Goal: Information Seeking & Learning: Learn about a topic

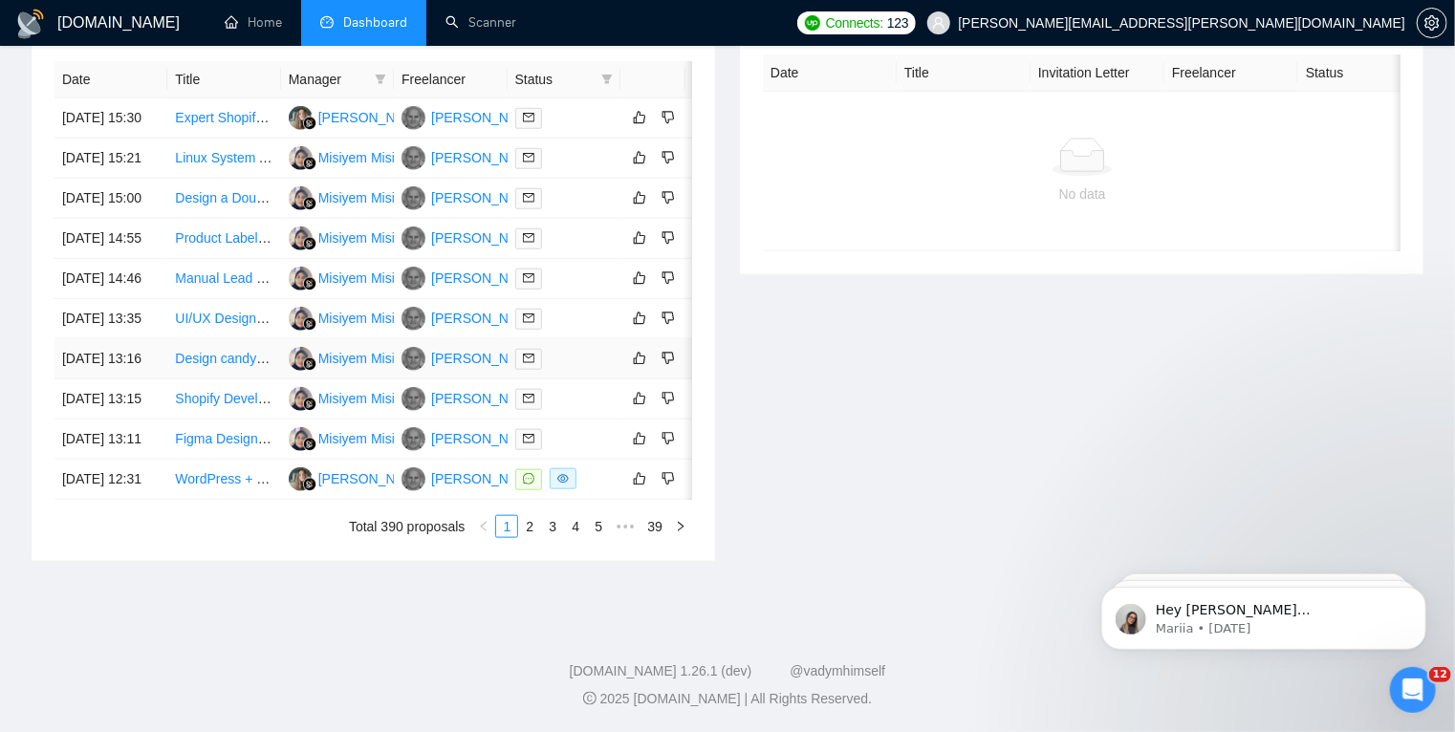
scroll to position [857, 0]
click at [536, 537] on link "2" at bounding box center [529, 526] width 21 height 21
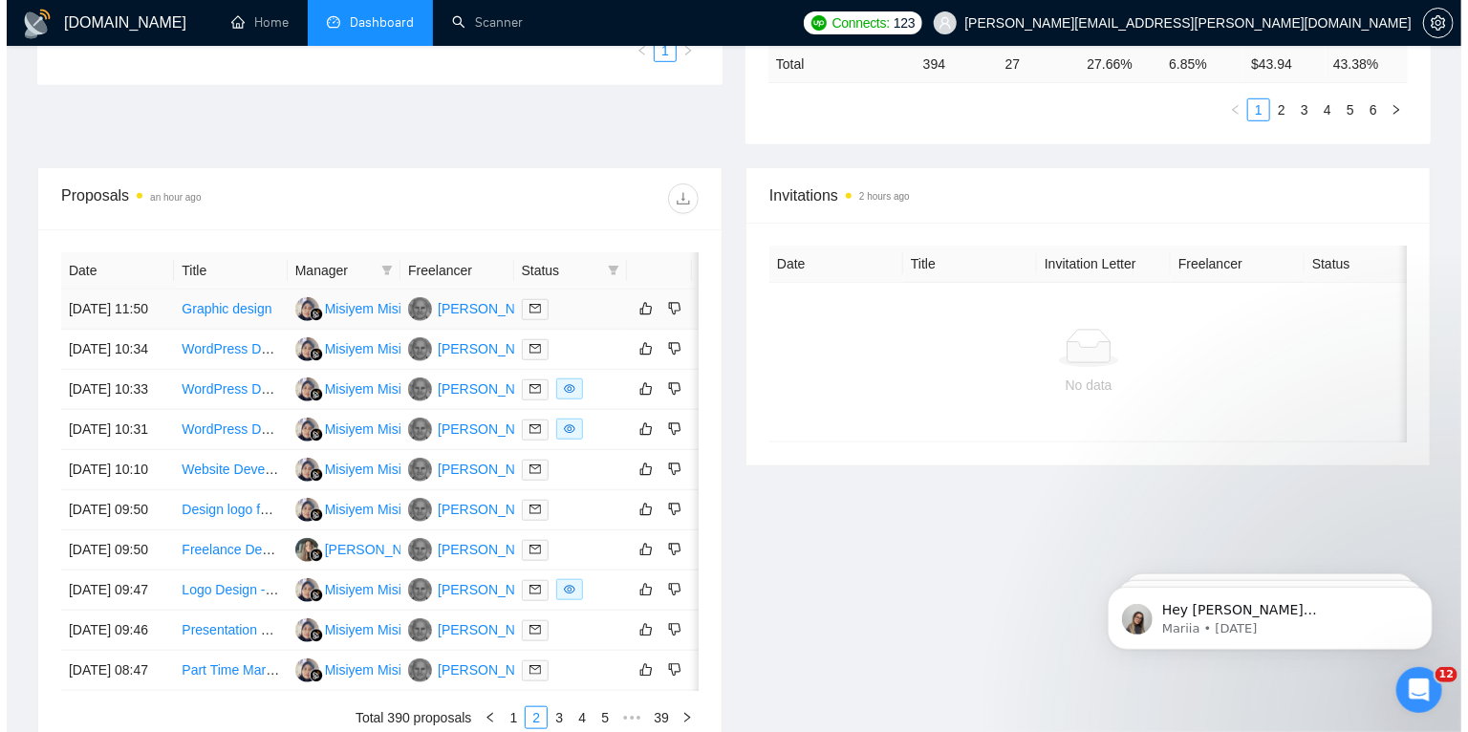
scroll to position [591, 0]
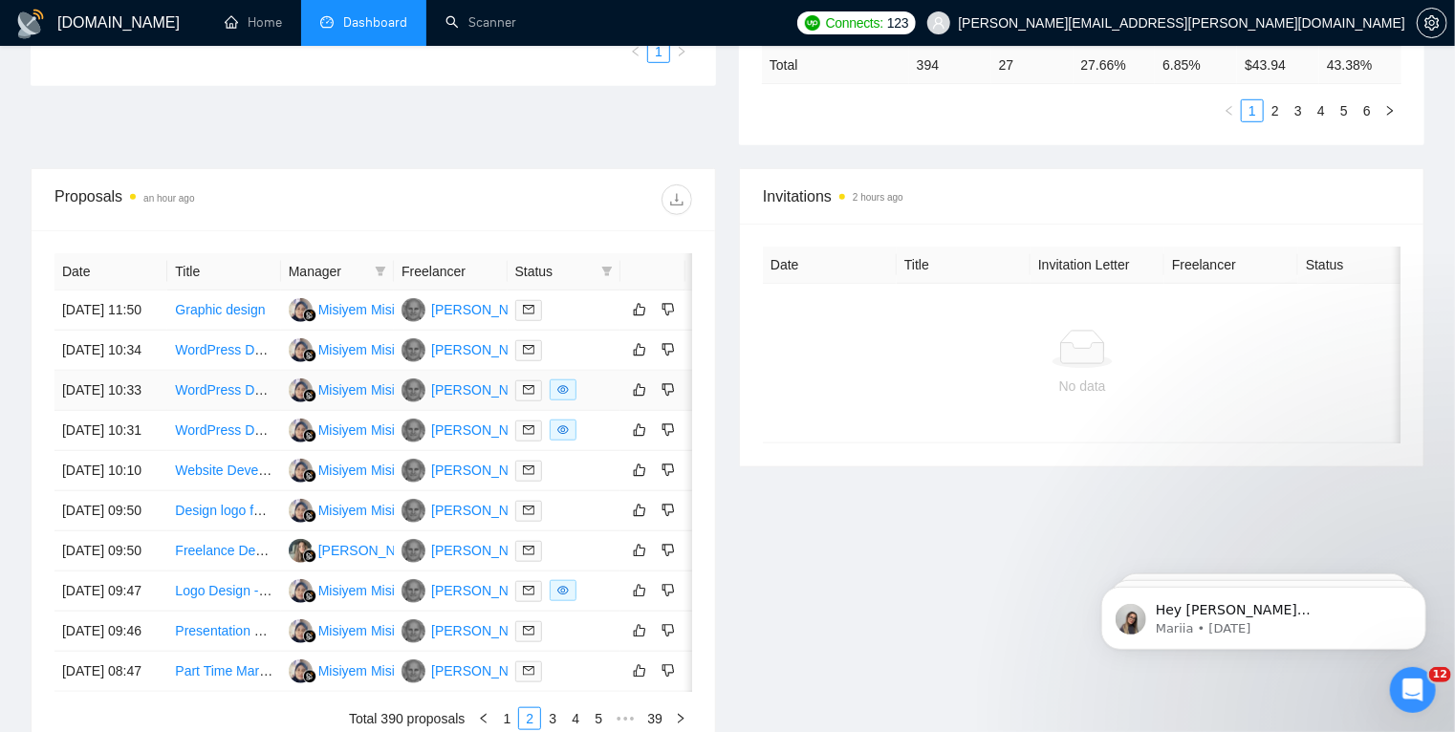
click at [155, 411] on td "26 Sep, 2025 10:33" at bounding box center [110, 391] width 113 height 40
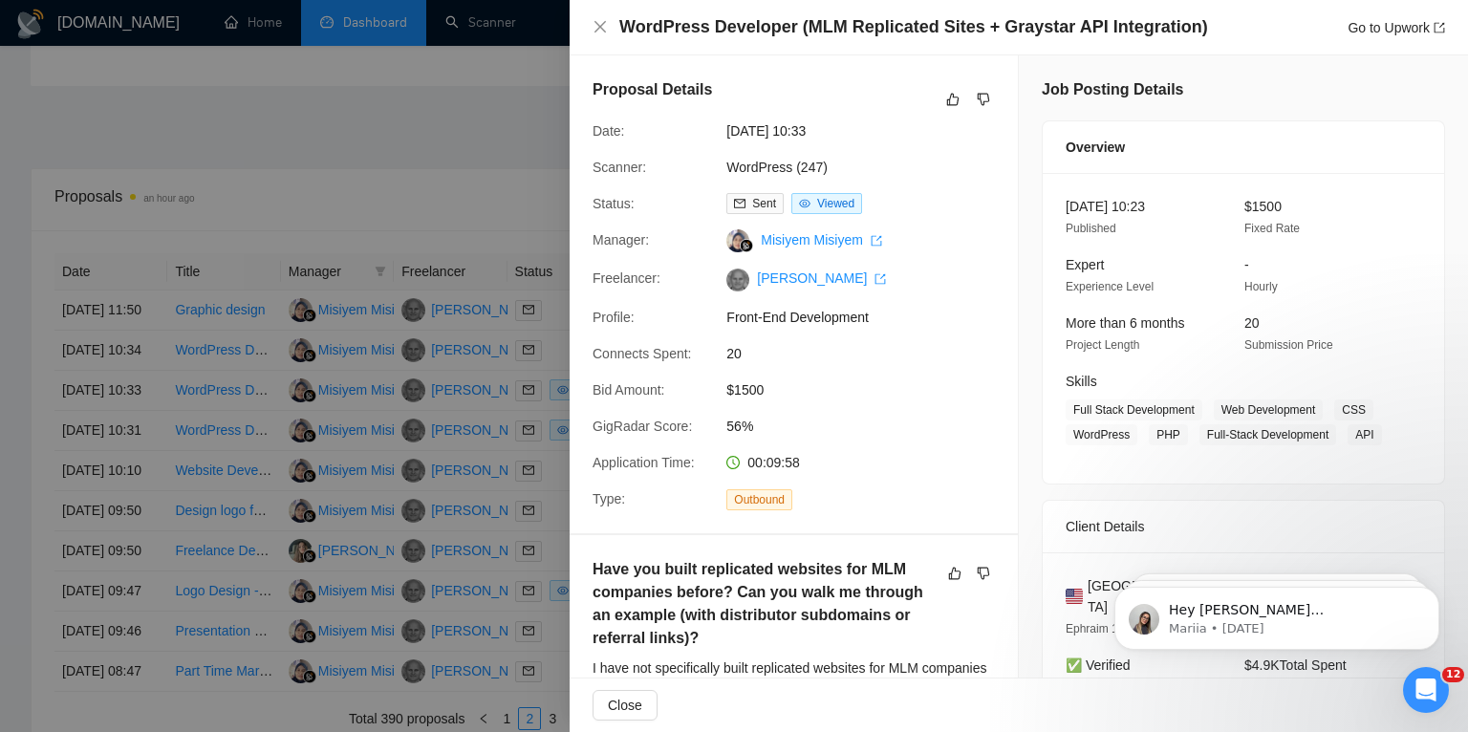
click at [0, 528] on div at bounding box center [734, 366] width 1468 height 732
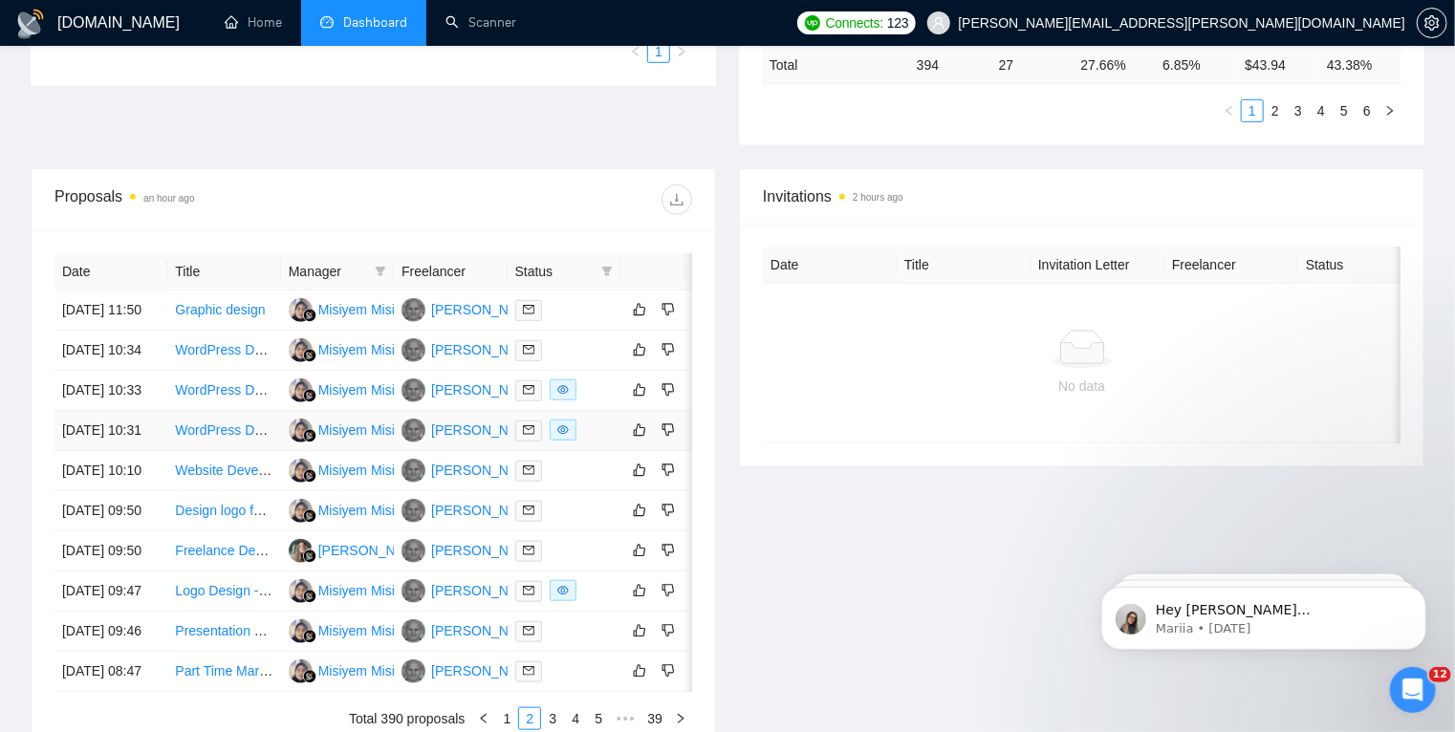
click at [208, 451] on td "WordPress Developer for Christian eLearning Site" at bounding box center [223, 431] width 113 height 40
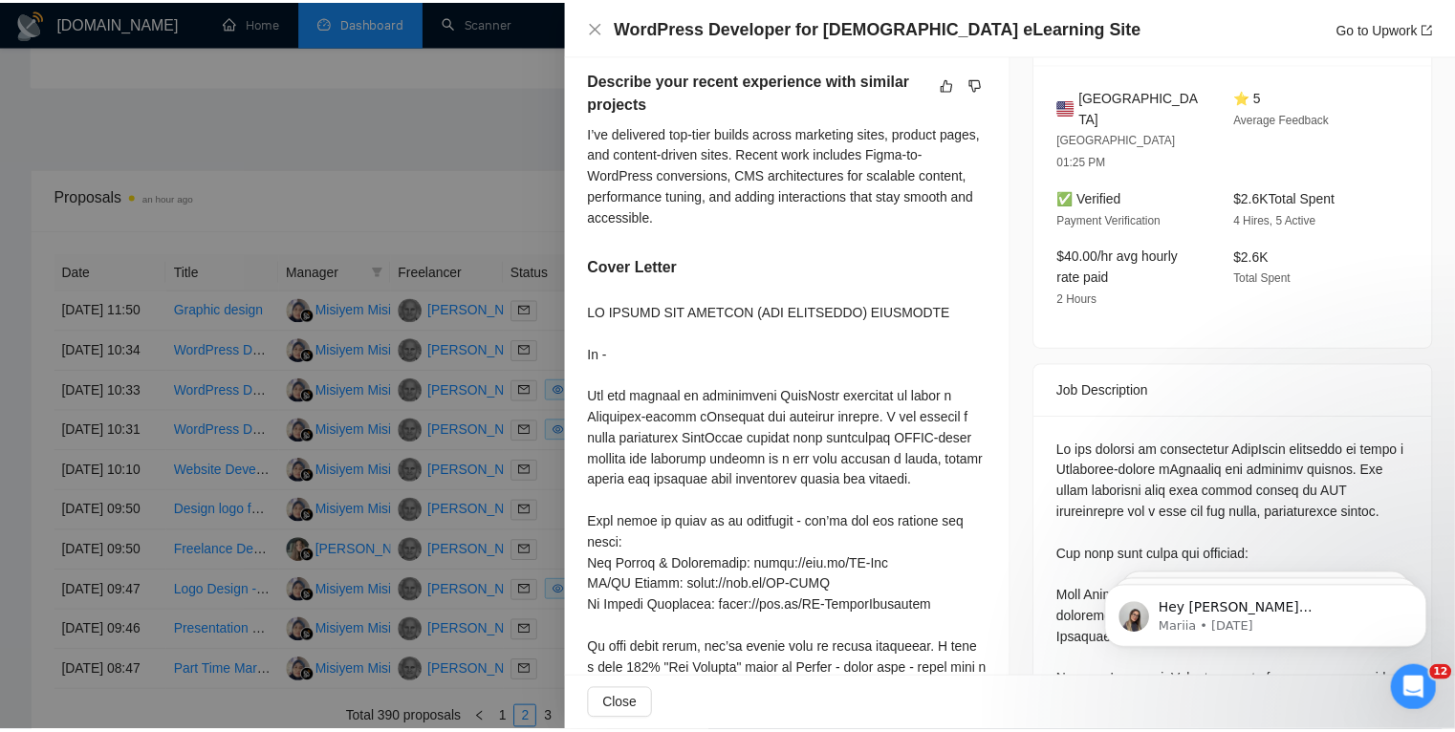
scroll to position [489, 0]
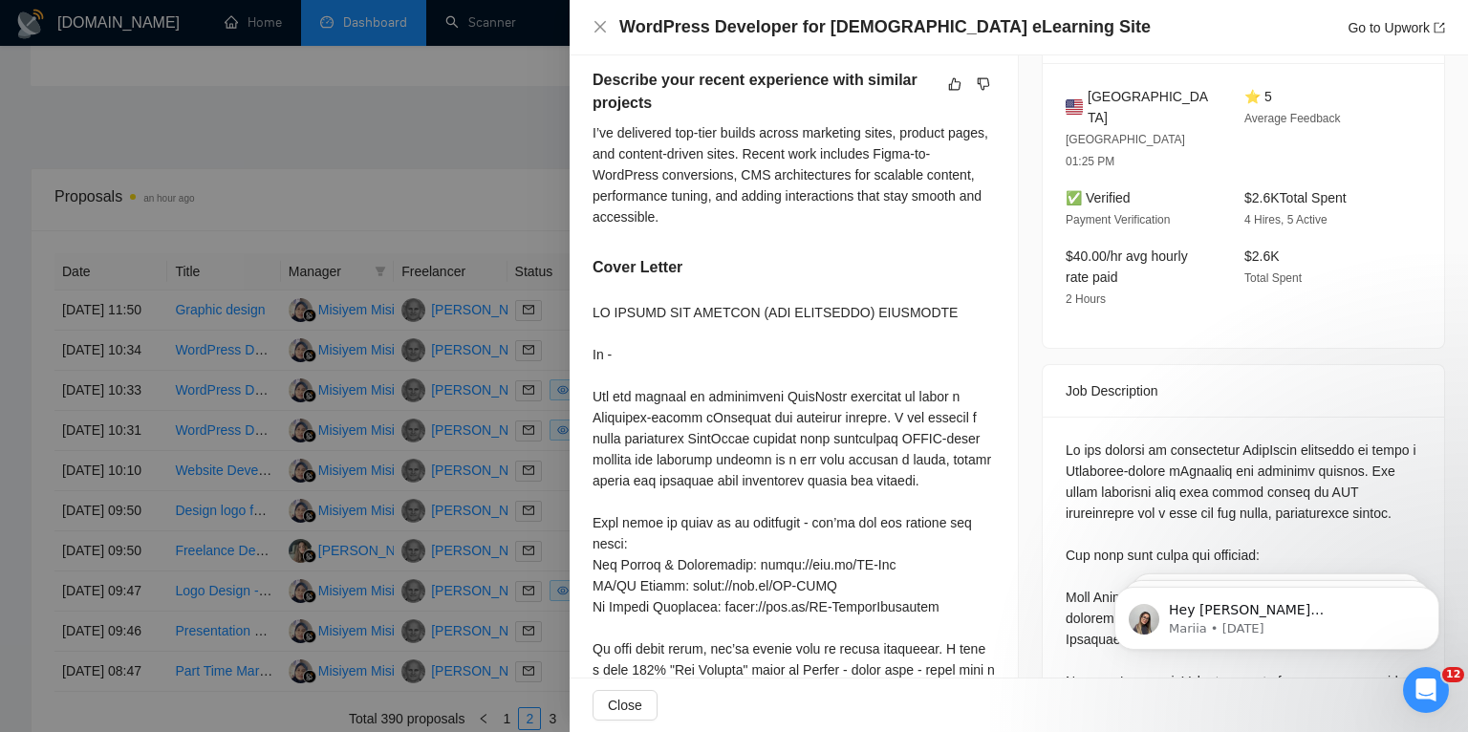
click at [0, 477] on div at bounding box center [734, 366] width 1468 height 732
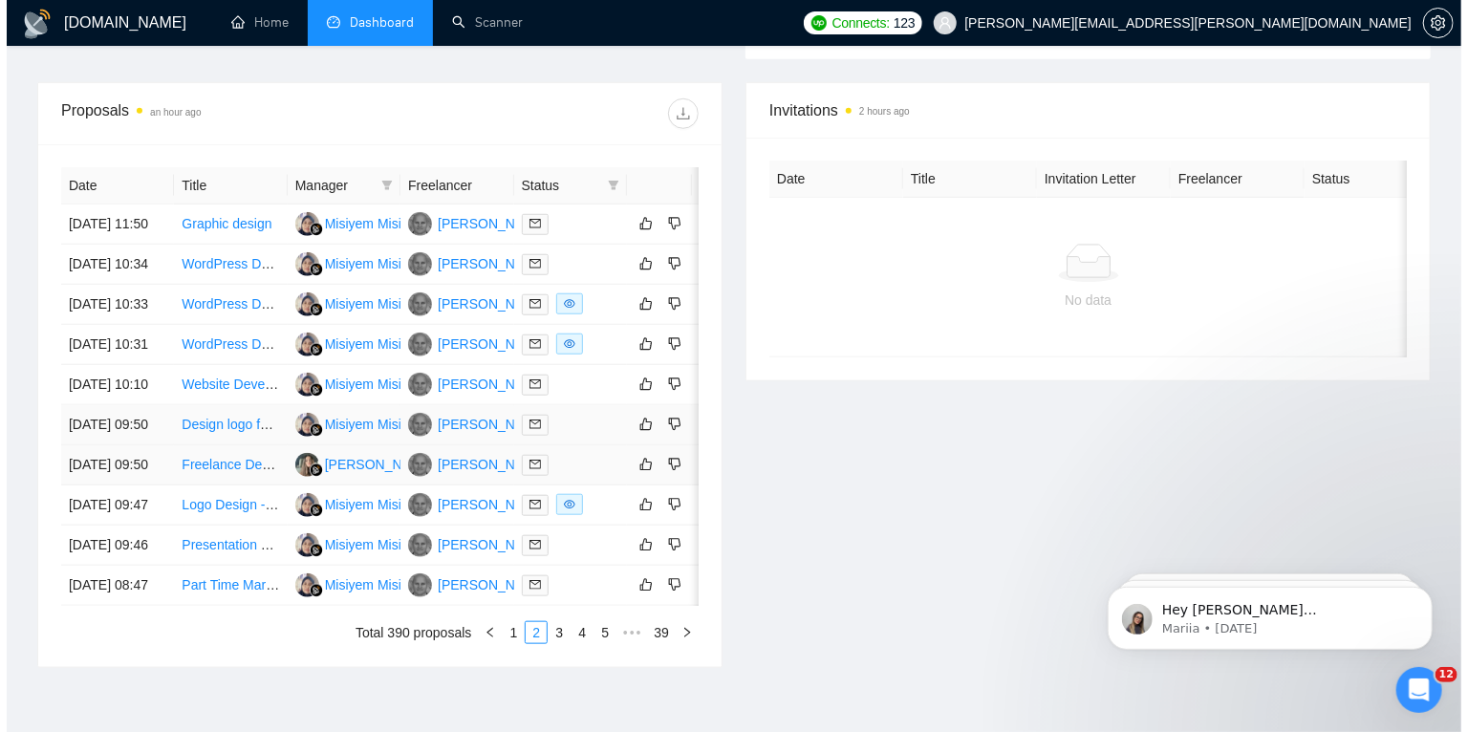
scroll to position [748, 0]
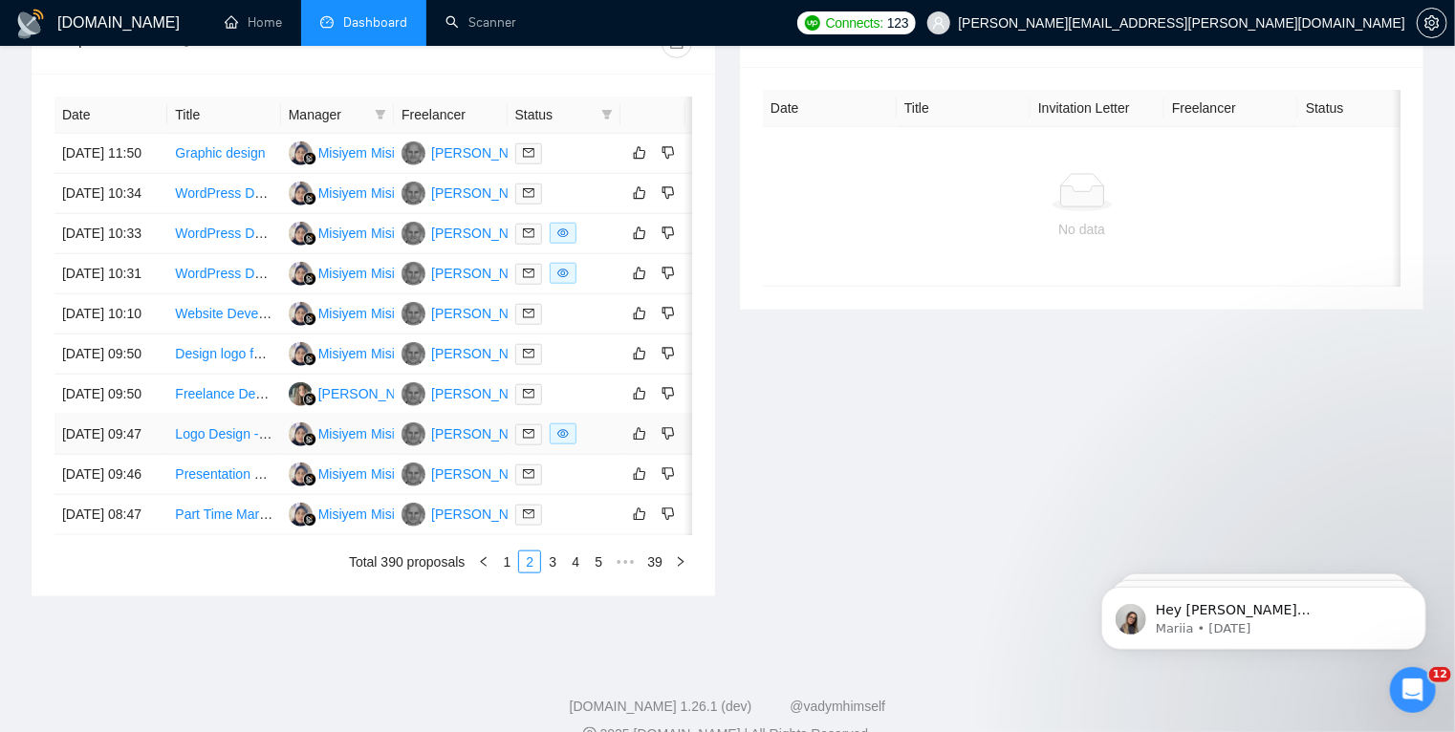
click at [206, 455] on td "Logo Design - Bee Our Guest" at bounding box center [223, 435] width 113 height 40
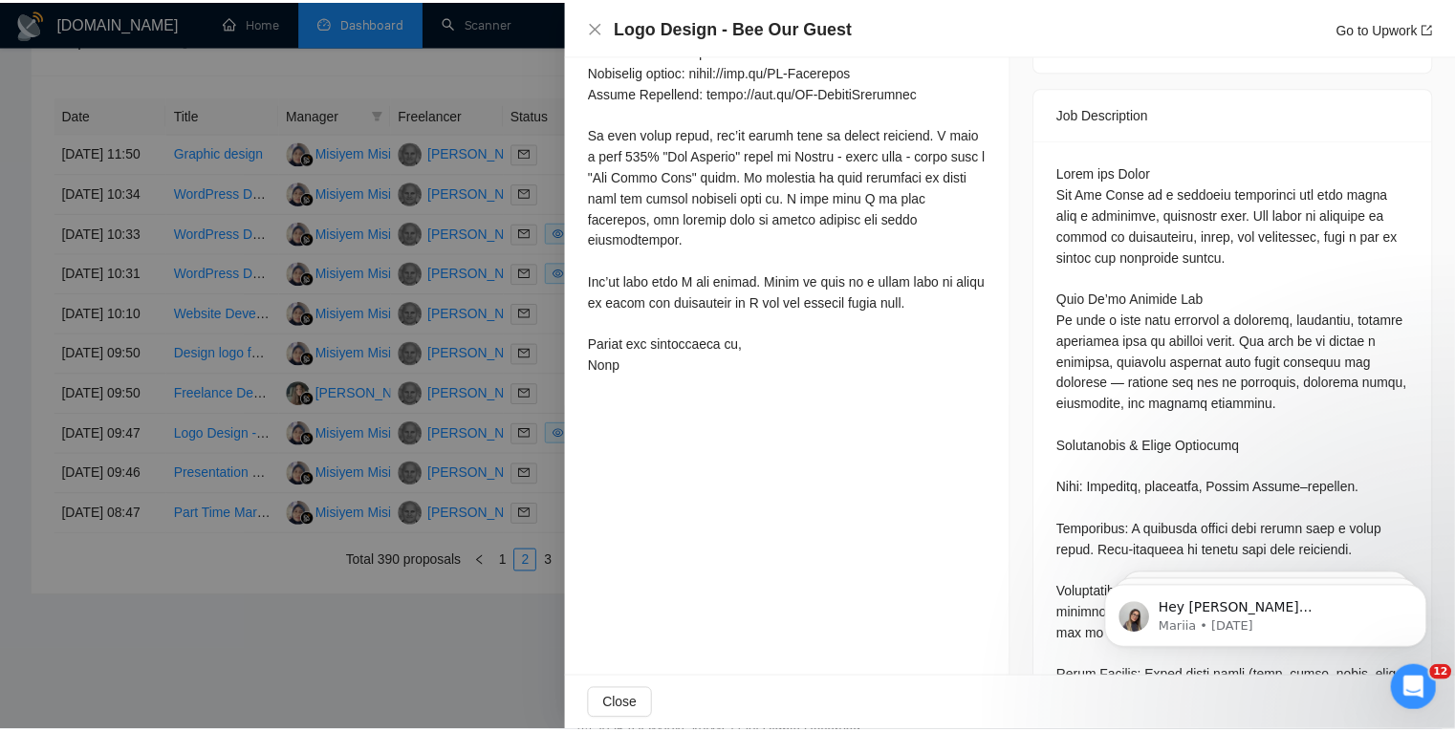
scroll to position [818, 0]
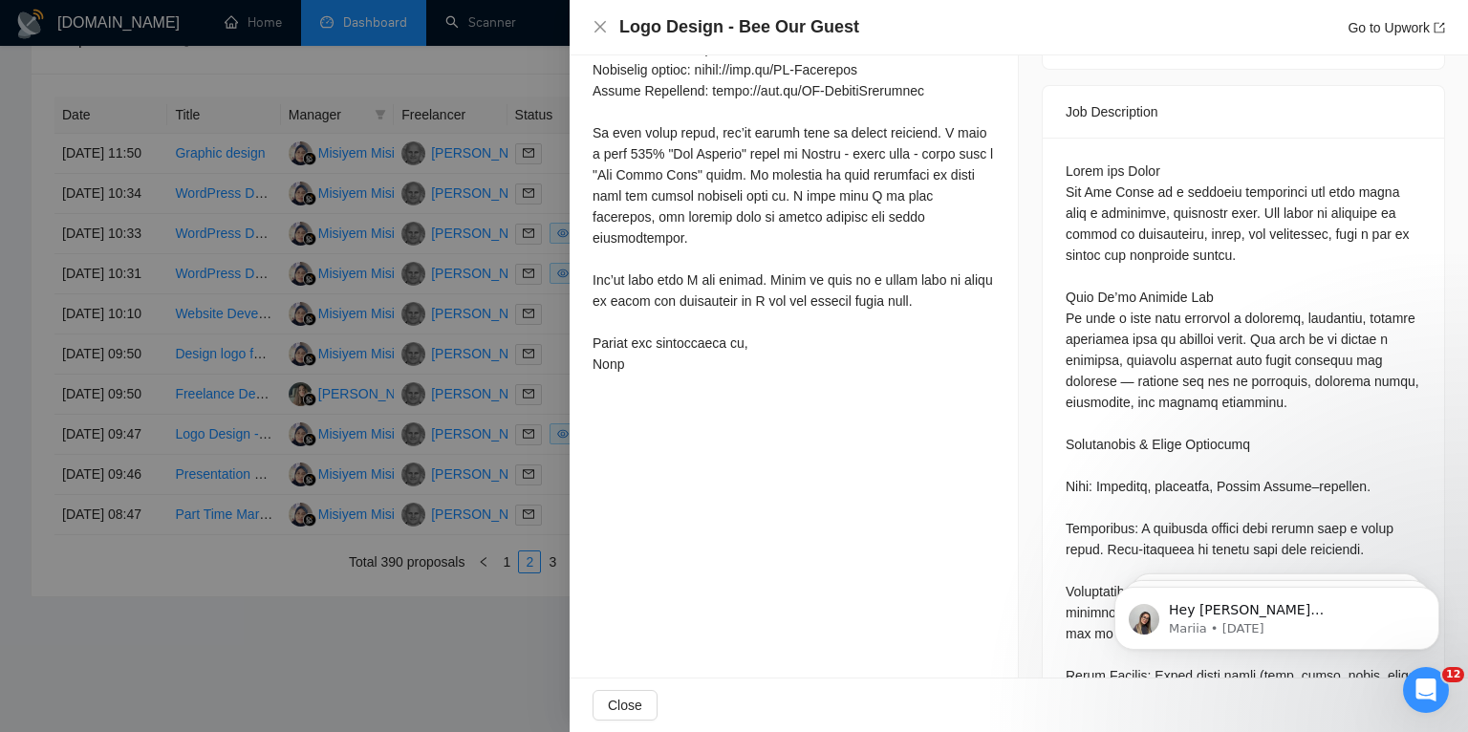
click at [0, 440] on div at bounding box center [734, 366] width 1468 height 732
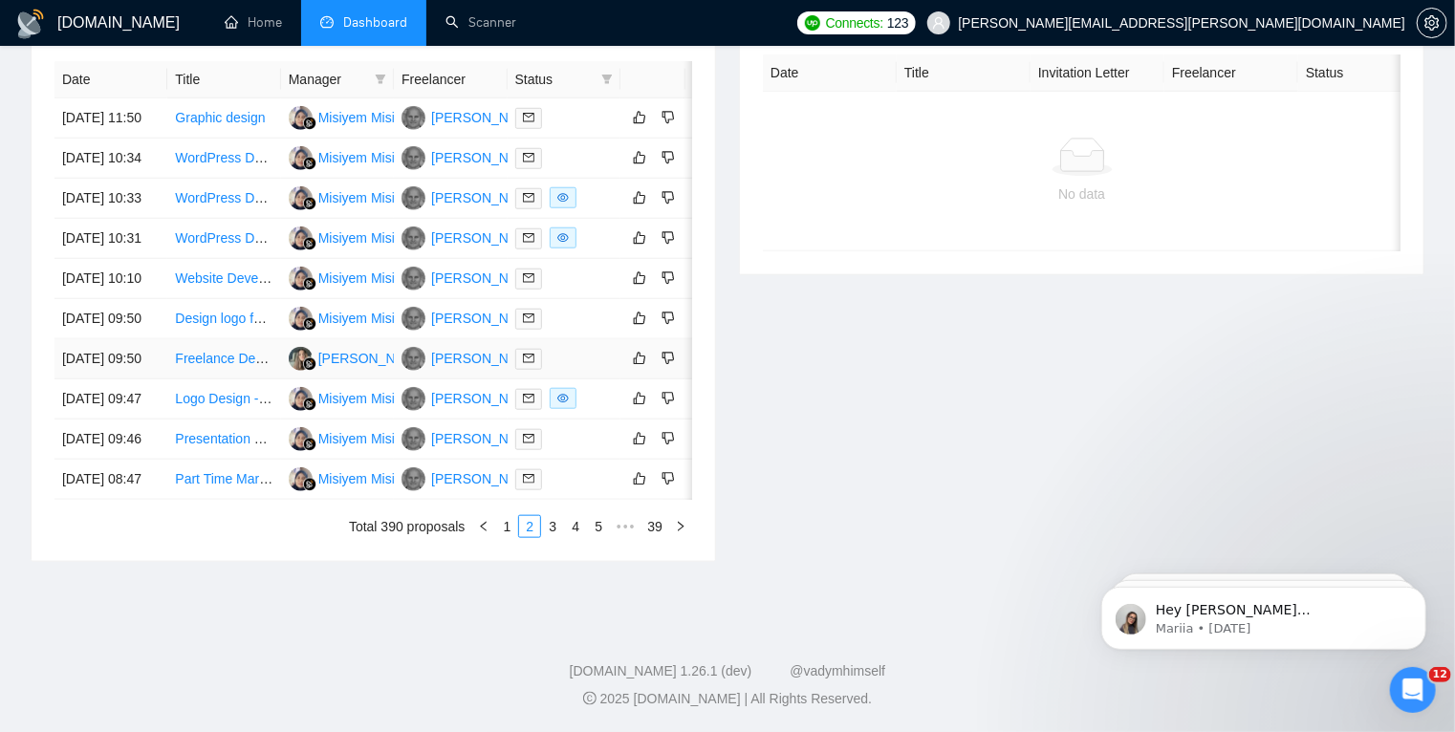
scroll to position [950, 0]
click at [554, 537] on link "3" at bounding box center [552, 526] width 21 height 21
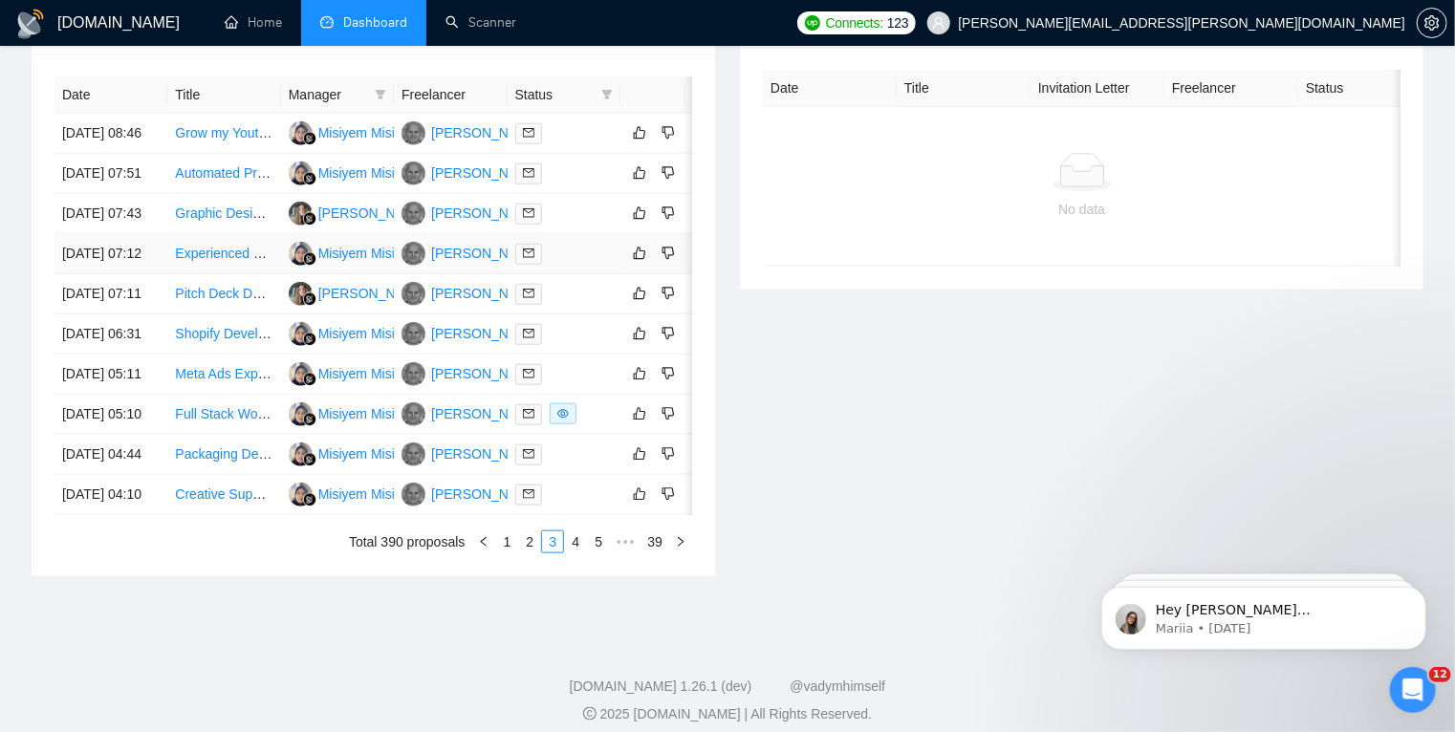
scroll to position [772, 0]
